Goal: Check status

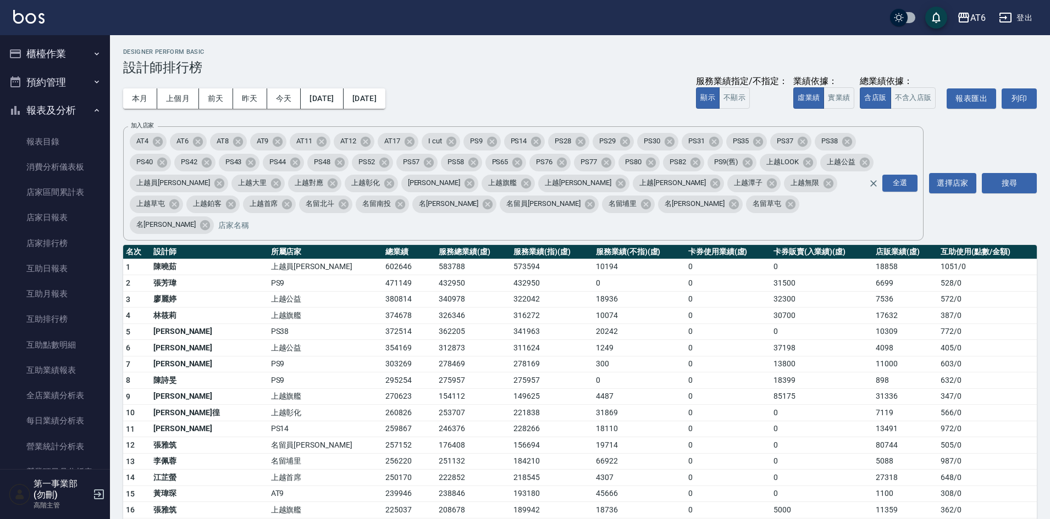
scroll to position [550, 0]
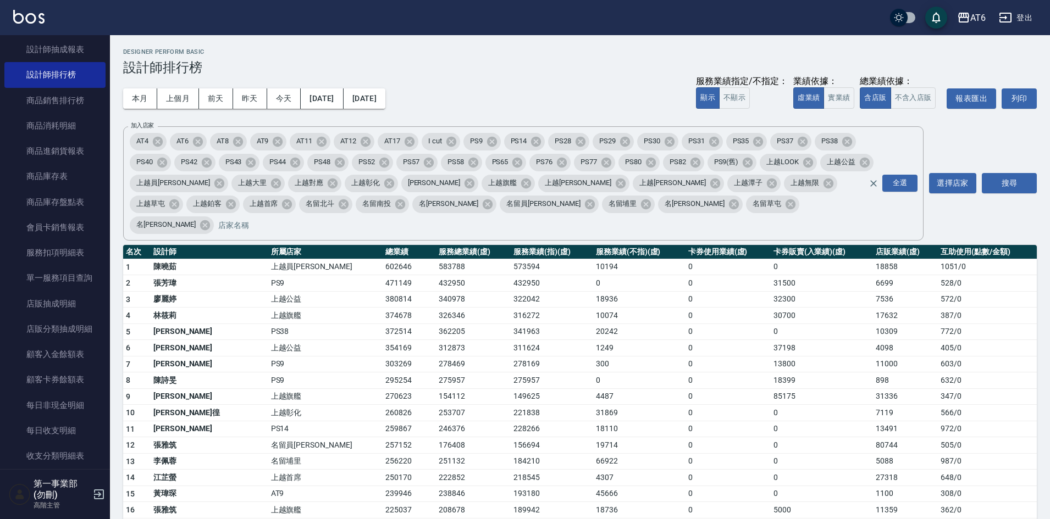
click at [537, 73] on h3 "設計師排行榜" at bounding box center [580, 67] width 914 height 15
click at [476, 57] on div "Designer Perform Basic 設計師排行榜" at bounding box center [580, 61] width 914 height 27
click at [569, 96] on div "本月 上個月 前天 昨天 今天 [DATE] [DATE] 服務業績指定/不指定： 顯示 不顯示 業績依據： 虛業績 實業績 總業績依據： 含店販 不含入店販…" at bounding box center [580, 98] width 914 height 47
click at [182, 98] on button "上個月" at bounding box center [178, 99] width 42 height 20
click at [329, 97] on button "[DATE]" at bounding box center [322, 99] width 42 height 20
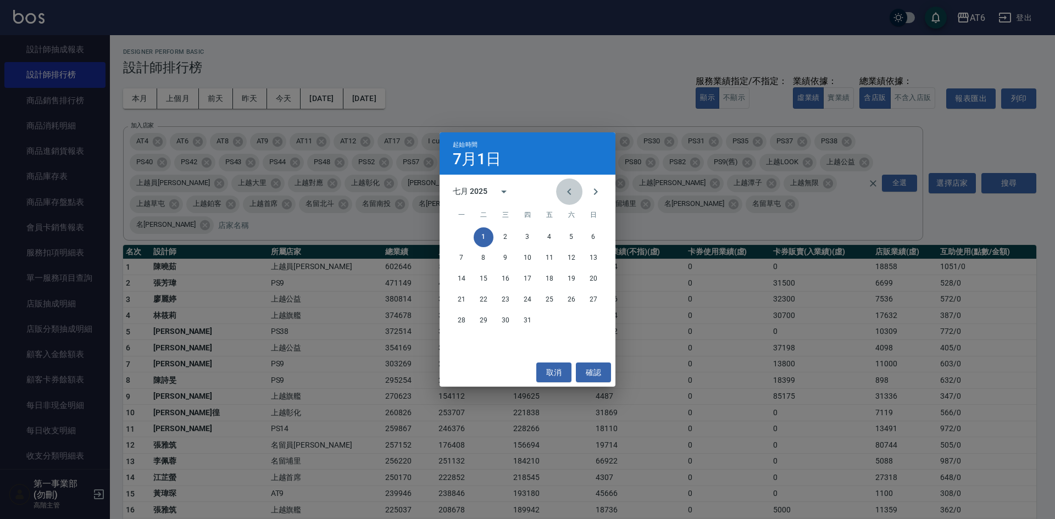
click at [563, 191] on icon "Previous month" at bounding box center [569, 191] width 13 height 13
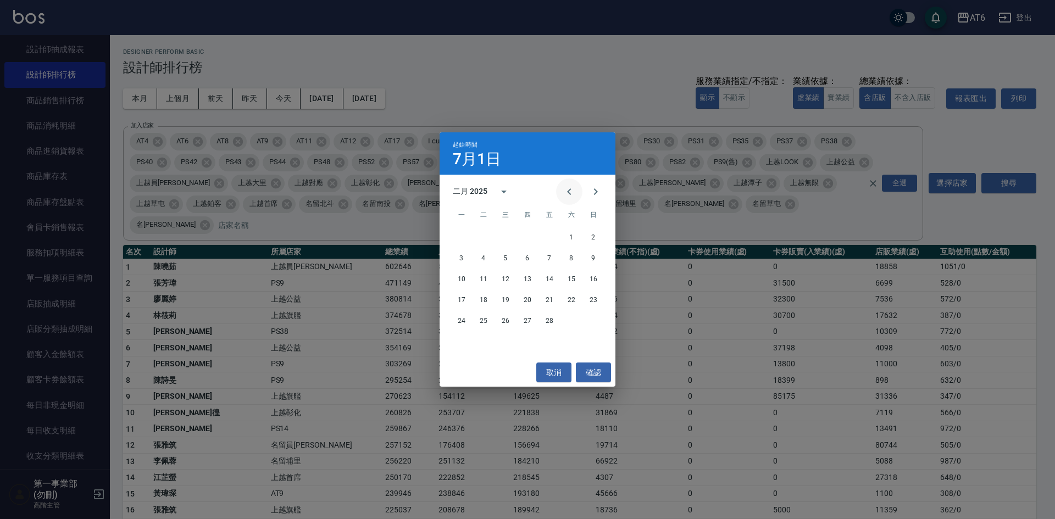
click at [563, 191] on icon "Previous month" at bounding box center [569, 191] width 13 height 13
click at [501, 236] on button "1" at bounding box center [506, 238] width 20 height 20
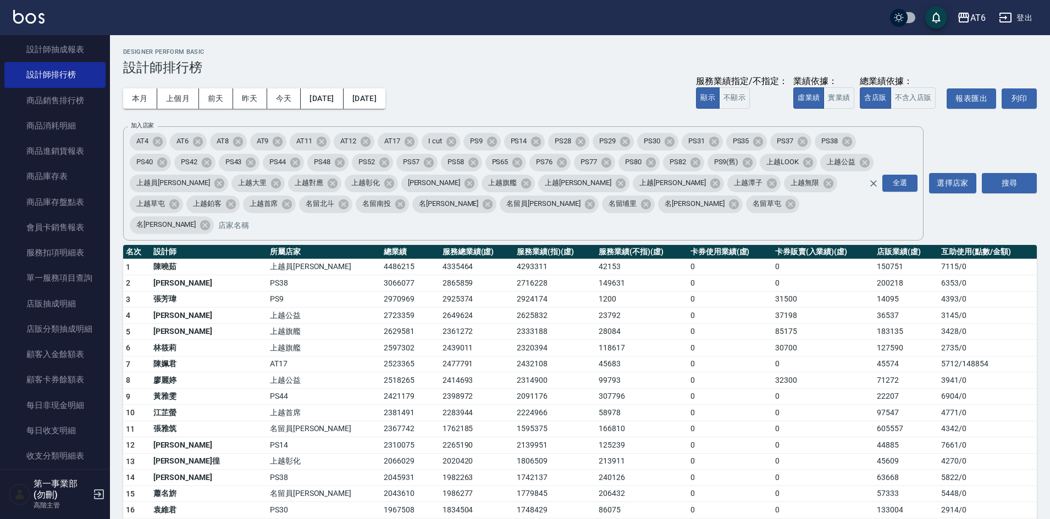
click at [562, 68] on h3 "設計師排行榜" at bounding box center [580, 67] width 914 height 15
click at [847, 405] on td "0" at bounding box center [823, 413] width 102 height 16
click at [601, 103] on div "本月 上個月 前天 昨天 今天 [DATE] [DATE] 服務業績指定/不指定： 顯示 不顯示 業績依據： 虛業績 實業績 總業績依據： 含店販 不含入店販…" at bounding box center [580, 98] width 914 height 47
